Goal: Transaction & Acquisition: Purchase product/service

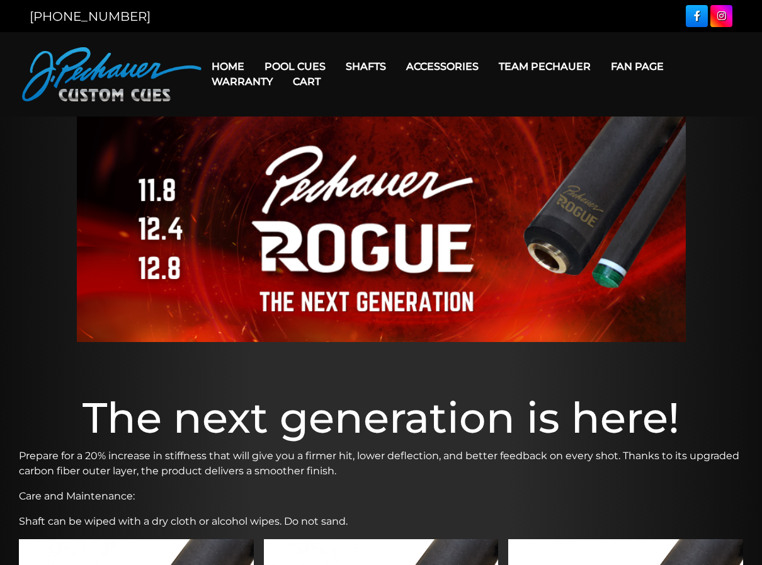
click at [237, 63] on link "Home" at bounding box center [228, 66] width 53 height 32
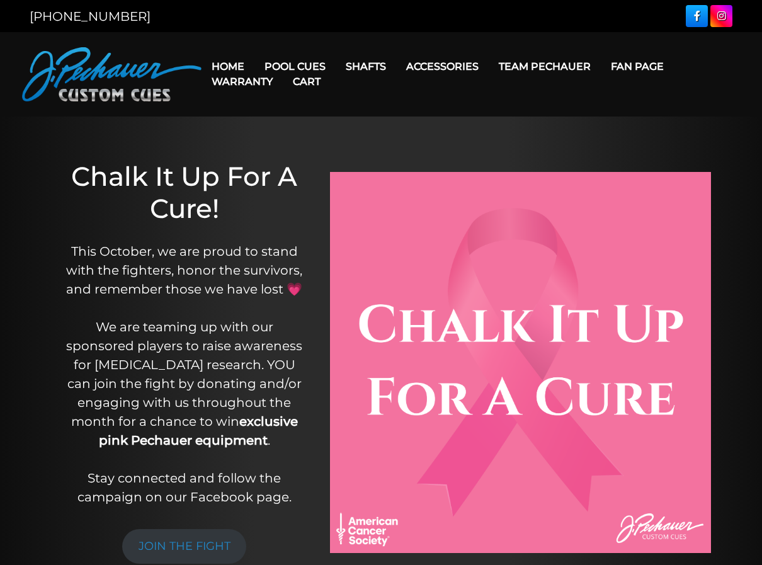
scroll to position [3, 0]
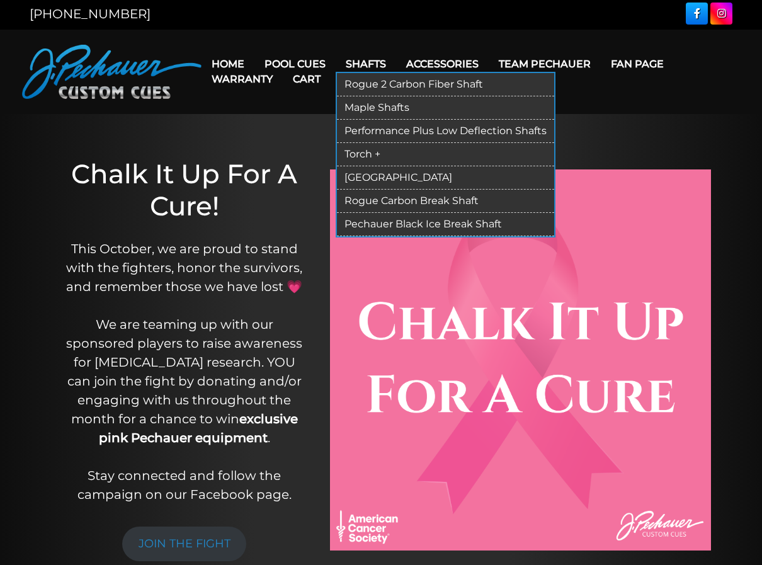
click at [380, 107] on link "Maple Shafts" at bounding box center [445, 107] width 217 height 23
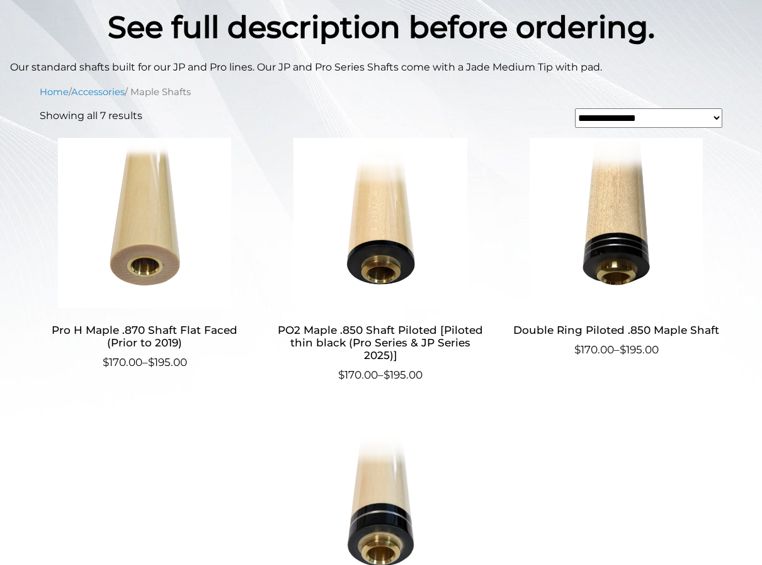
scroll to position [360, 0]
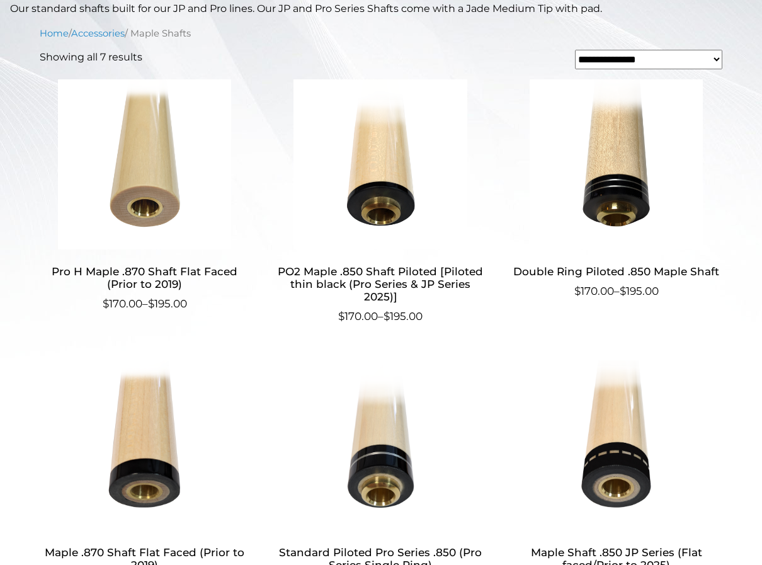
click at [359, 238] on img at bounding box center [381, 164] width 210 height 170
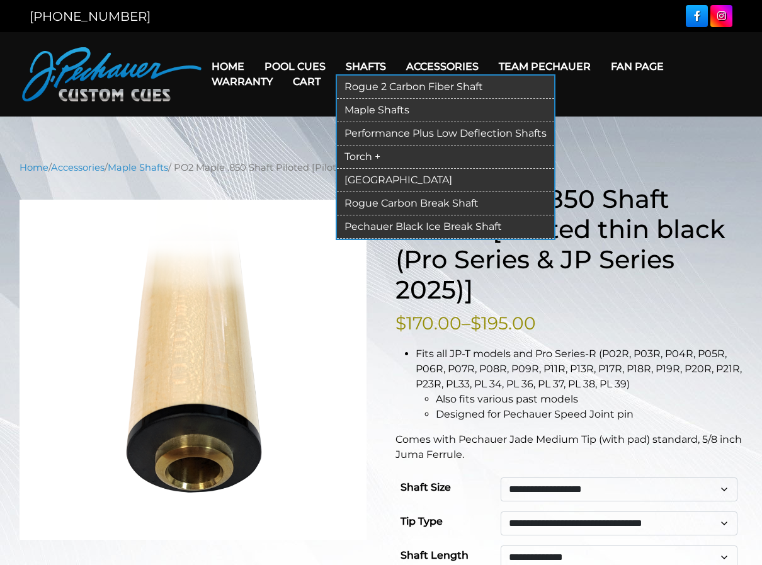
click at [371, 81] on link "Rogue 2 Carbon Fiber Shaft" at bounding box center [445, 87] width 217 height 23
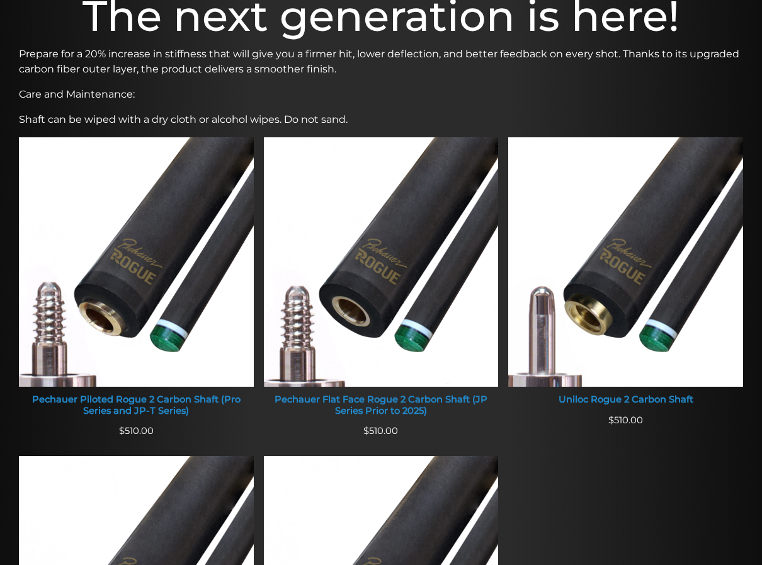
scroll to position [415, 0]
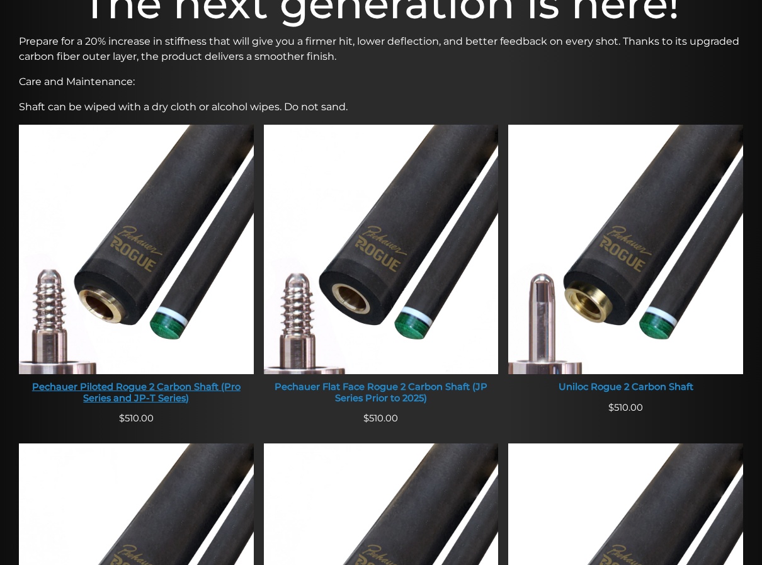
click at [156, 376] on link "Pechauer Piloted Rogue 2 Carbon Shaft (Pro Series and JP-T Series)" at bounding box center [136, 268] width 235 height 287
